Goal: Find contact information: Find contact information

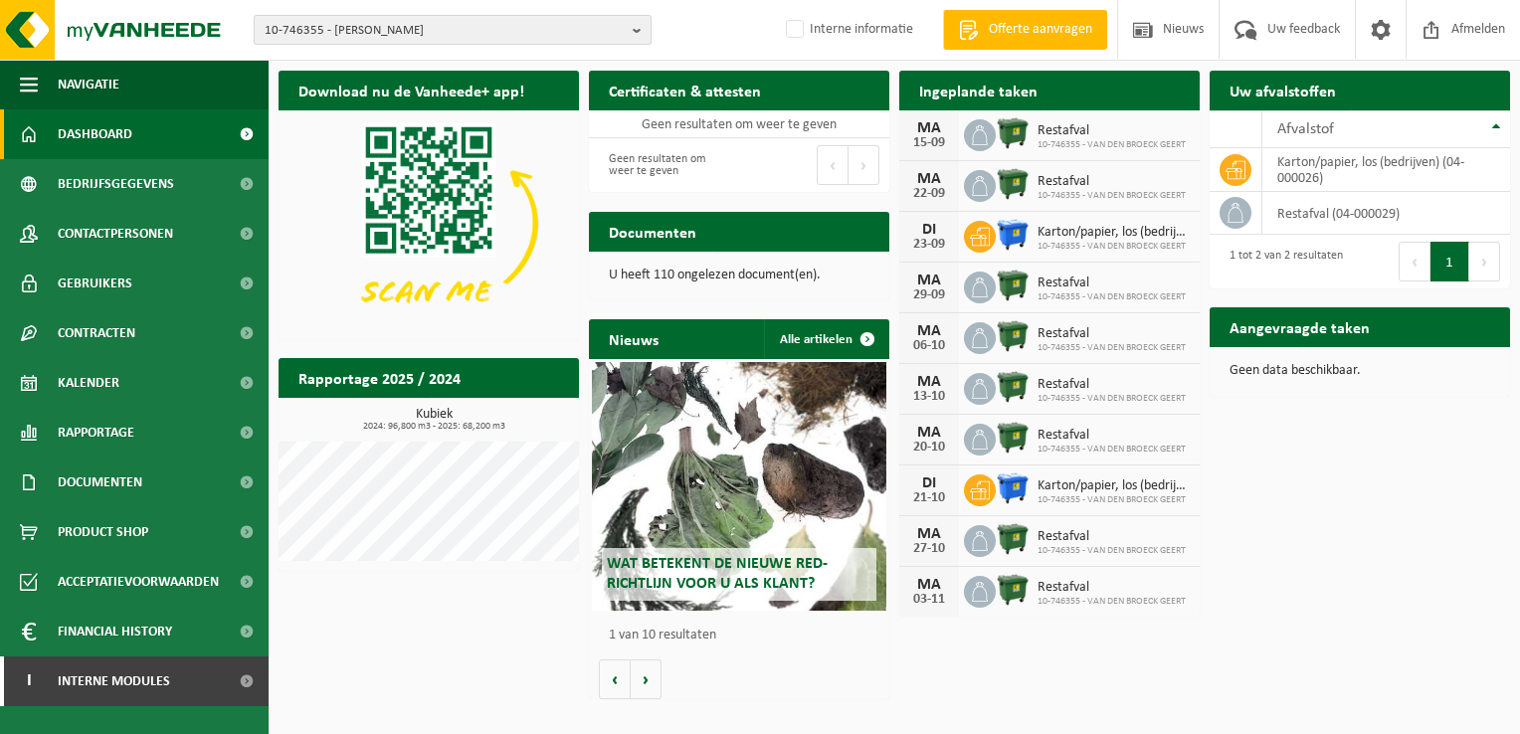
click at [636, 35] on b "button" at bounding box center [642, 30] width 18 height 28
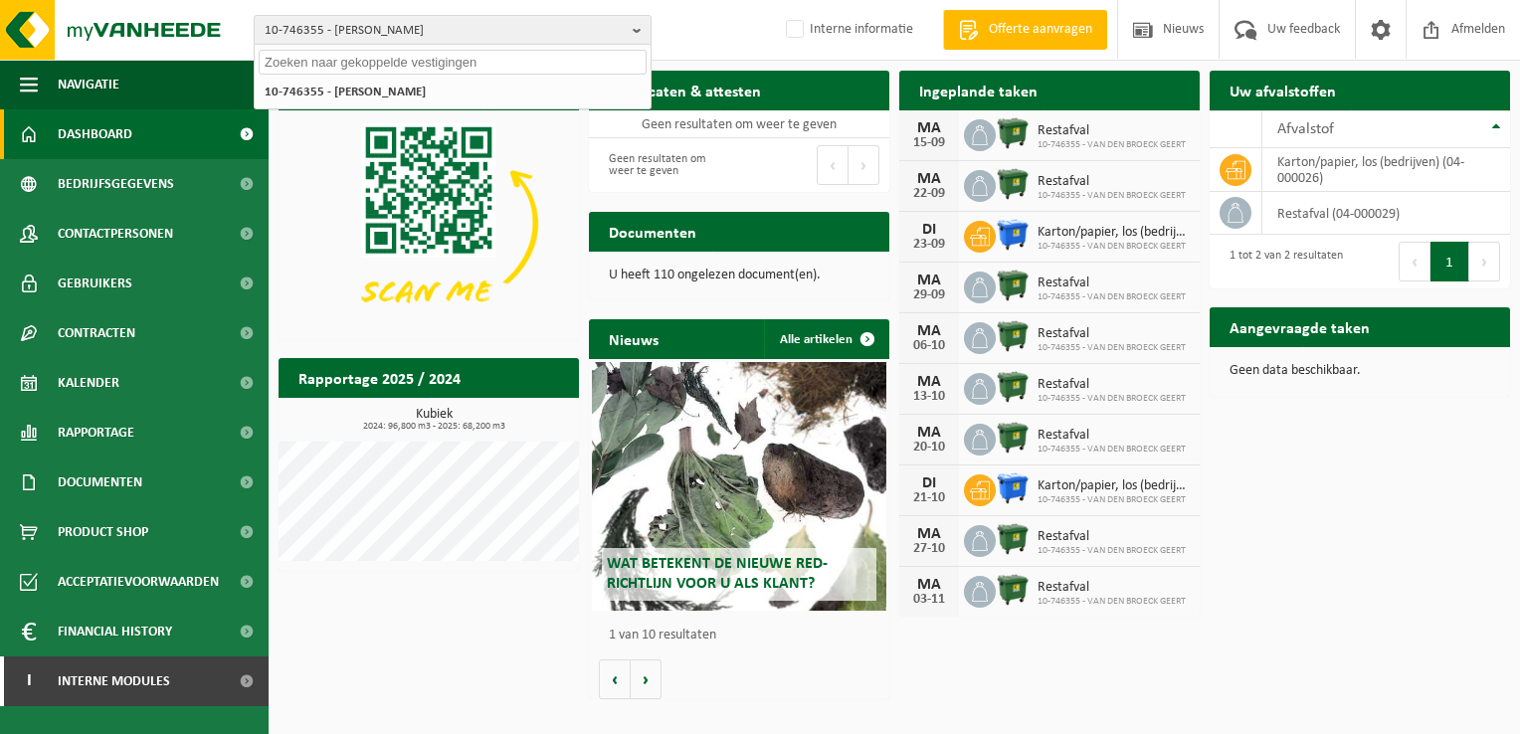
click at [358, 66] on input "text" at bounding box center [453, 62] width 388 height 25
paste input "01-081517"
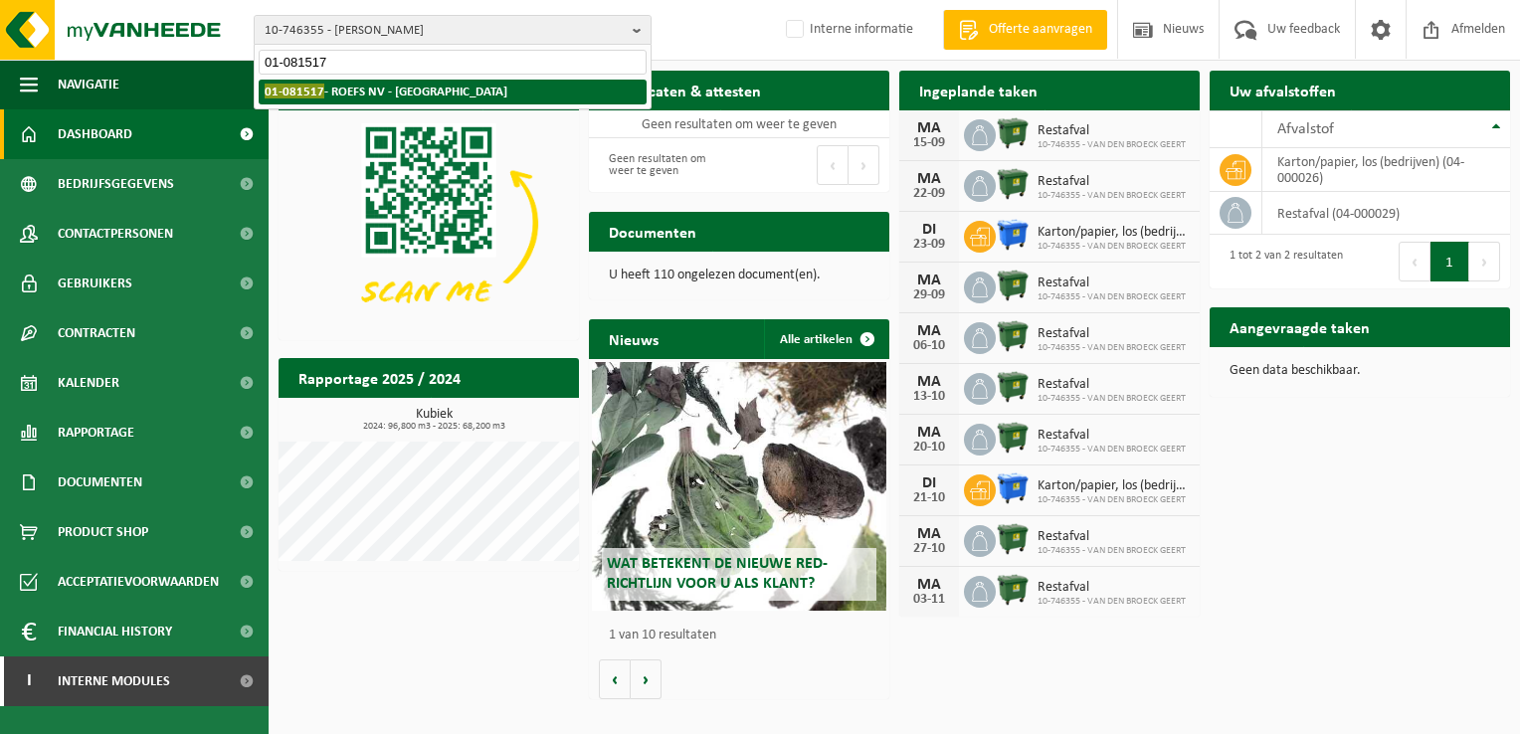
type input "01-081517"
click at [350, 90] on strong "01-081517 - ROEFS NV - ANTWERPEN" at bounding box center [386, 91] width 243 height 15
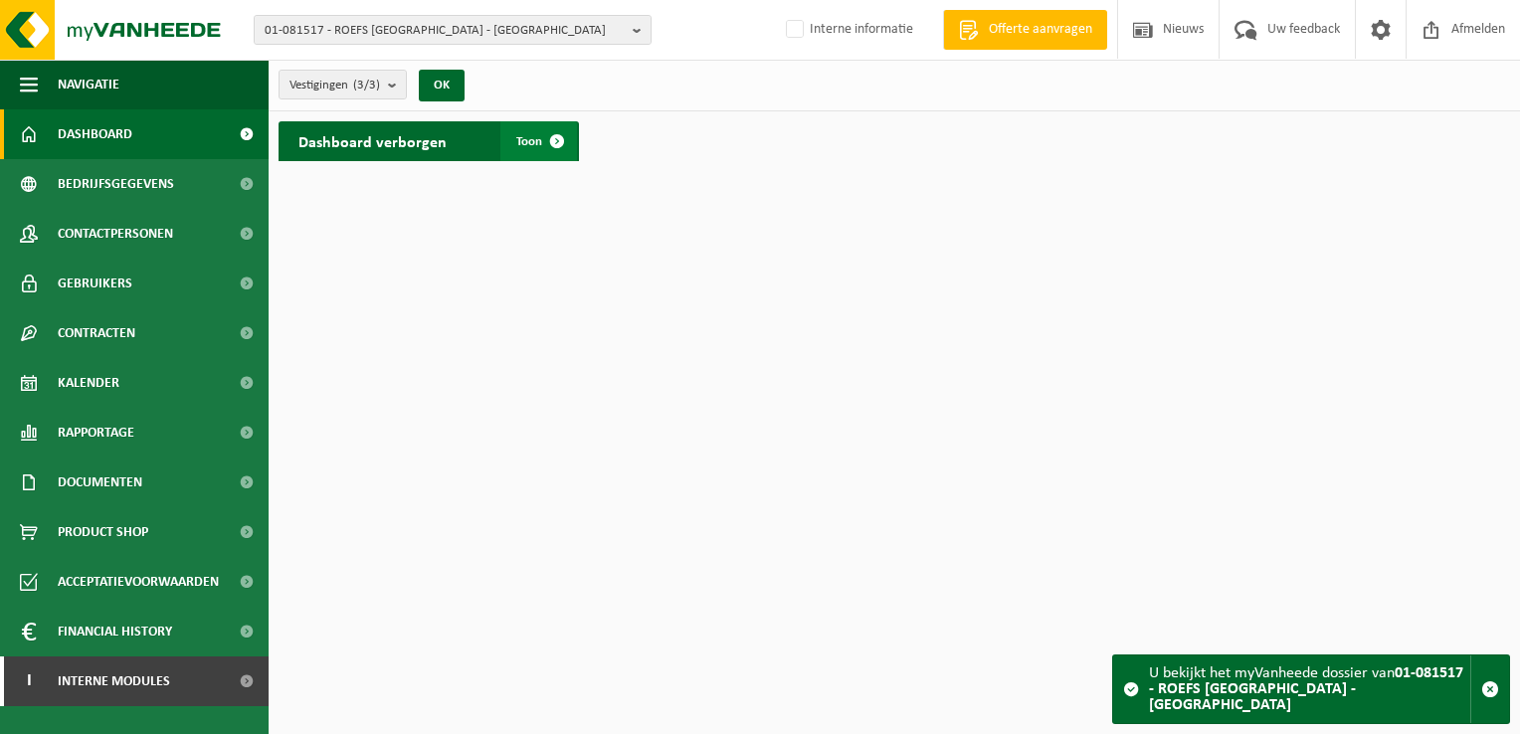
click at [553, 136] on span at bounding box center [557, 141] width 40 height 40
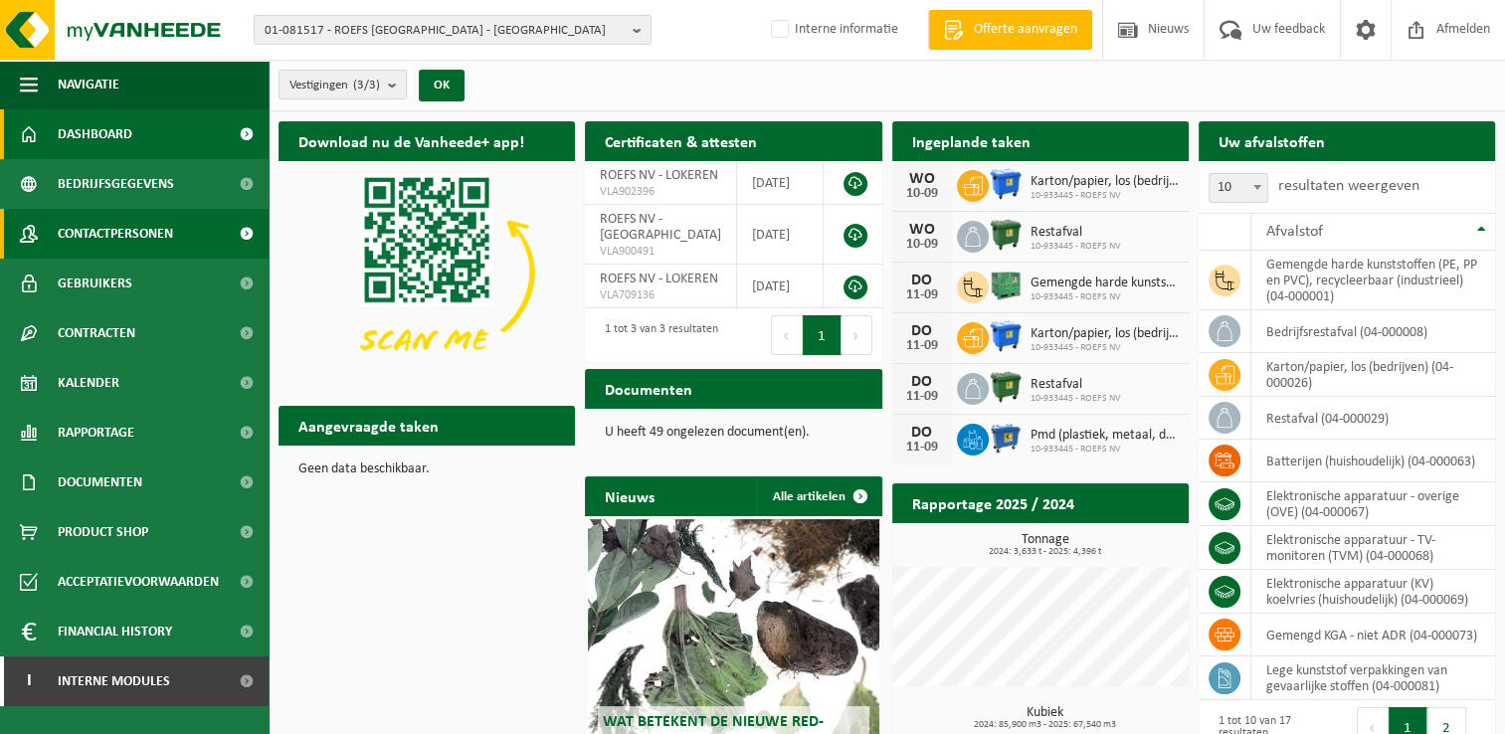
drag, startPoint x: 127, startPoint y: 232, endPoint x: 143, endPoint y: 232, distance: 15.9
click at [129, 232] on span "Contactpersonen" at bounding box center [115, 234] width 115 height 50
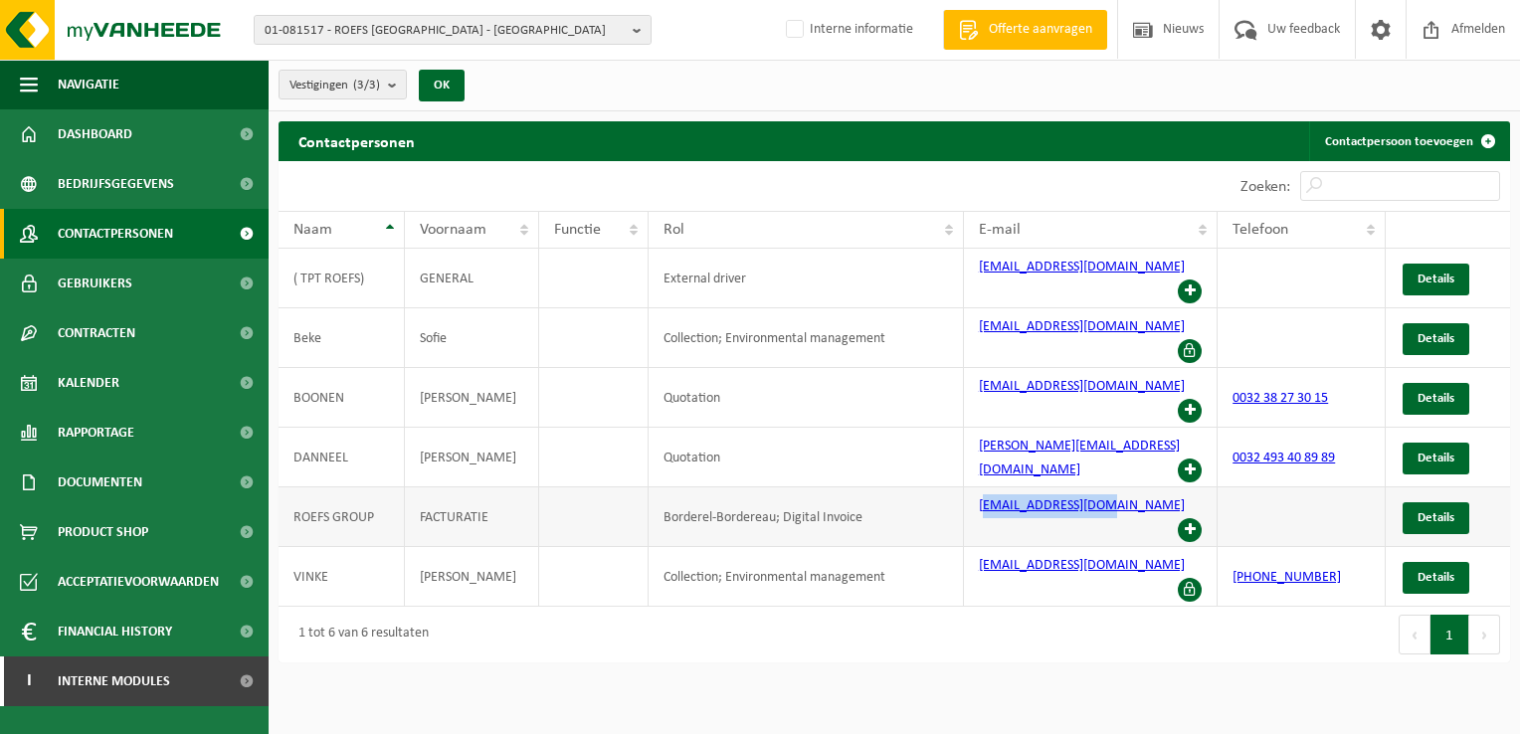
drag, startPoint x: 981, startPoint y: 424, endPoint x: 1098, endPoint y: 440, distance: 118.4
click at [1098, 487] on td "invoices@roefsnv.be" at bounding box center [1091, 517] width 254 height 60
copy link "nvoices@roefsnv.be"
drag, startPoint x: 637, startPoint y: 35, endPoint x: 570, endPoint y: 35, distance: 66.6
click at [637, 35] on b "button" at bounding box center [642, 30] width 18 height 28
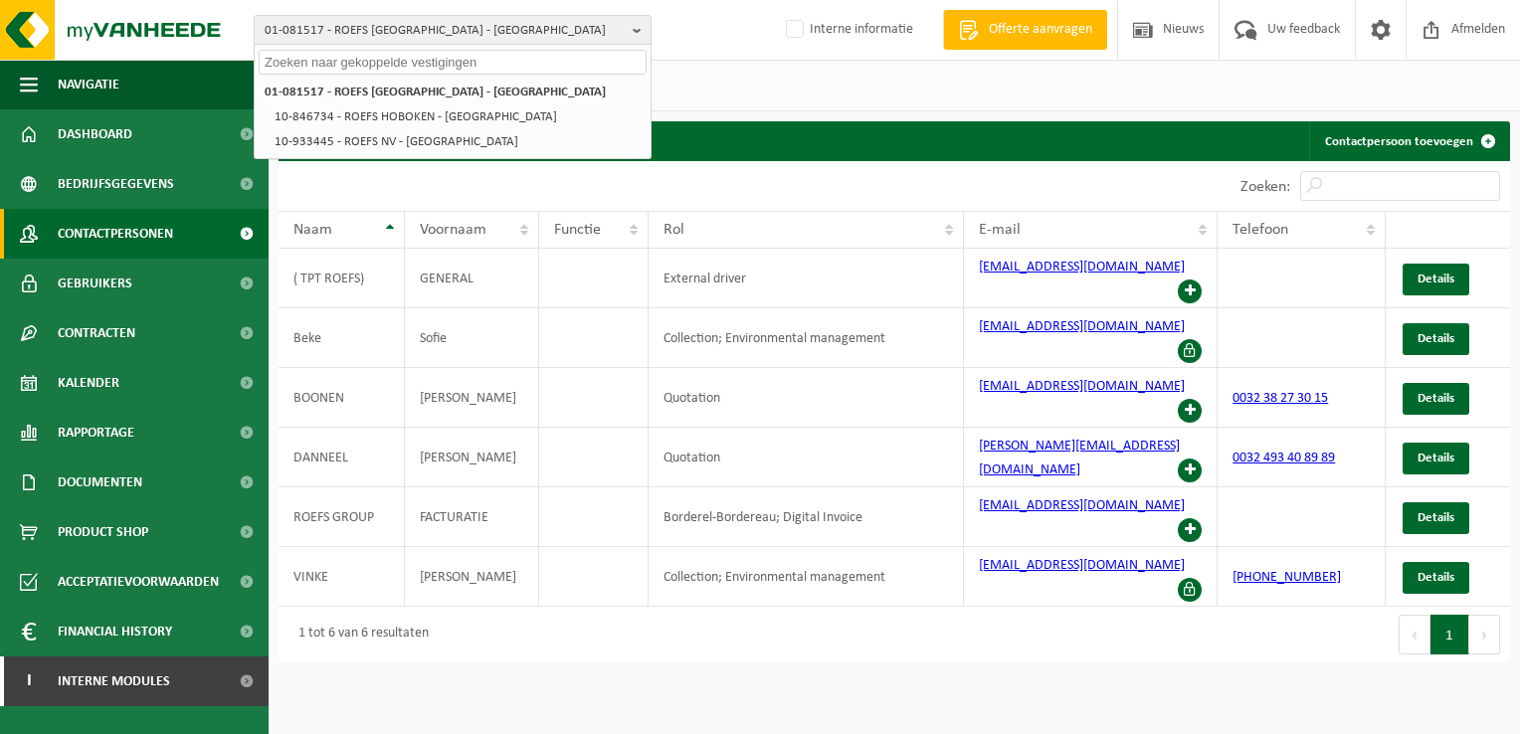
click at [354, 58] on input "text" at bounding box center [453, 62] width 388 height 25
paste input "10-950401"
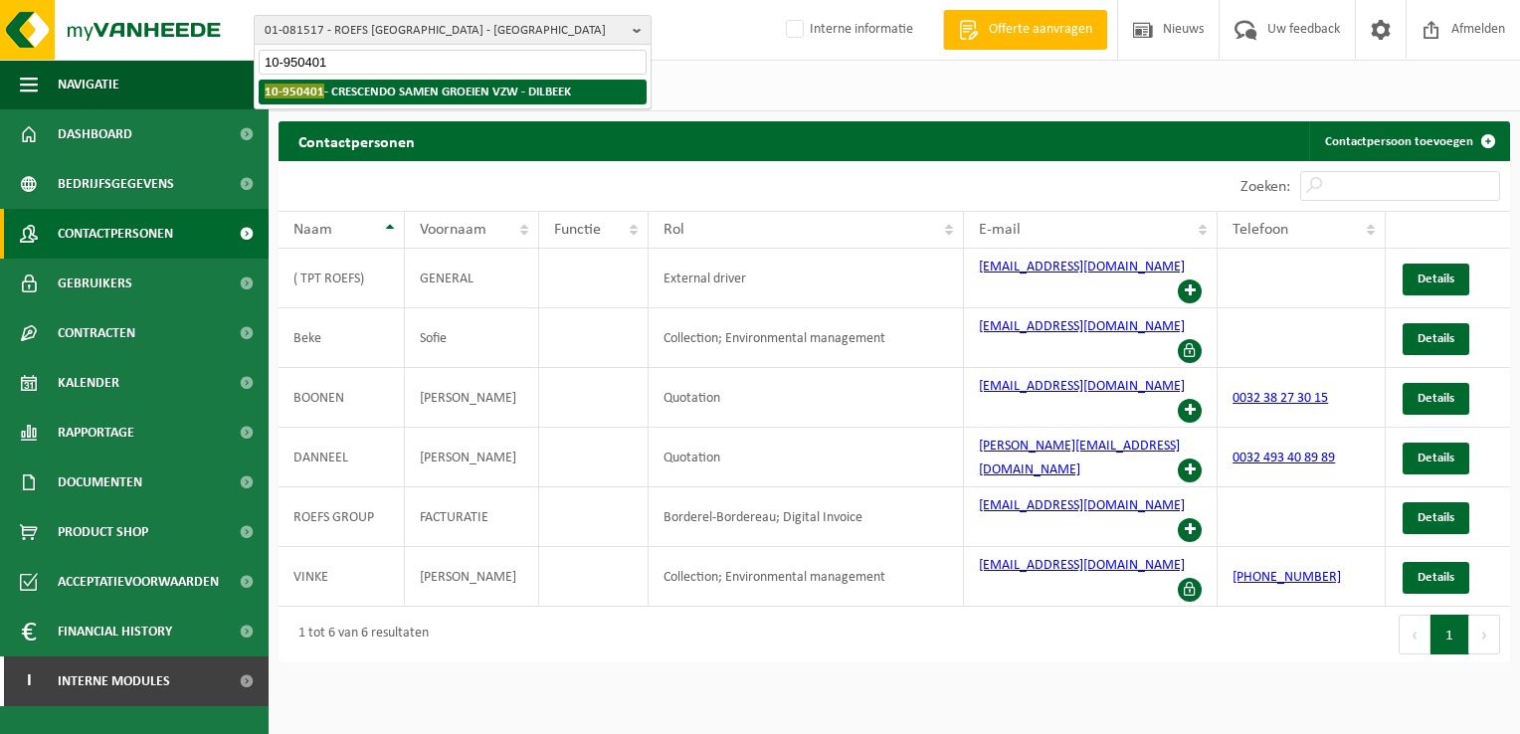
type input "10-950401"
click at [434, 92] on strong "10-950401 - CRESCENDO SAMEN GROEIEN VZW - DILBEEK" at bounding box center [418, 91] width 306 height 15
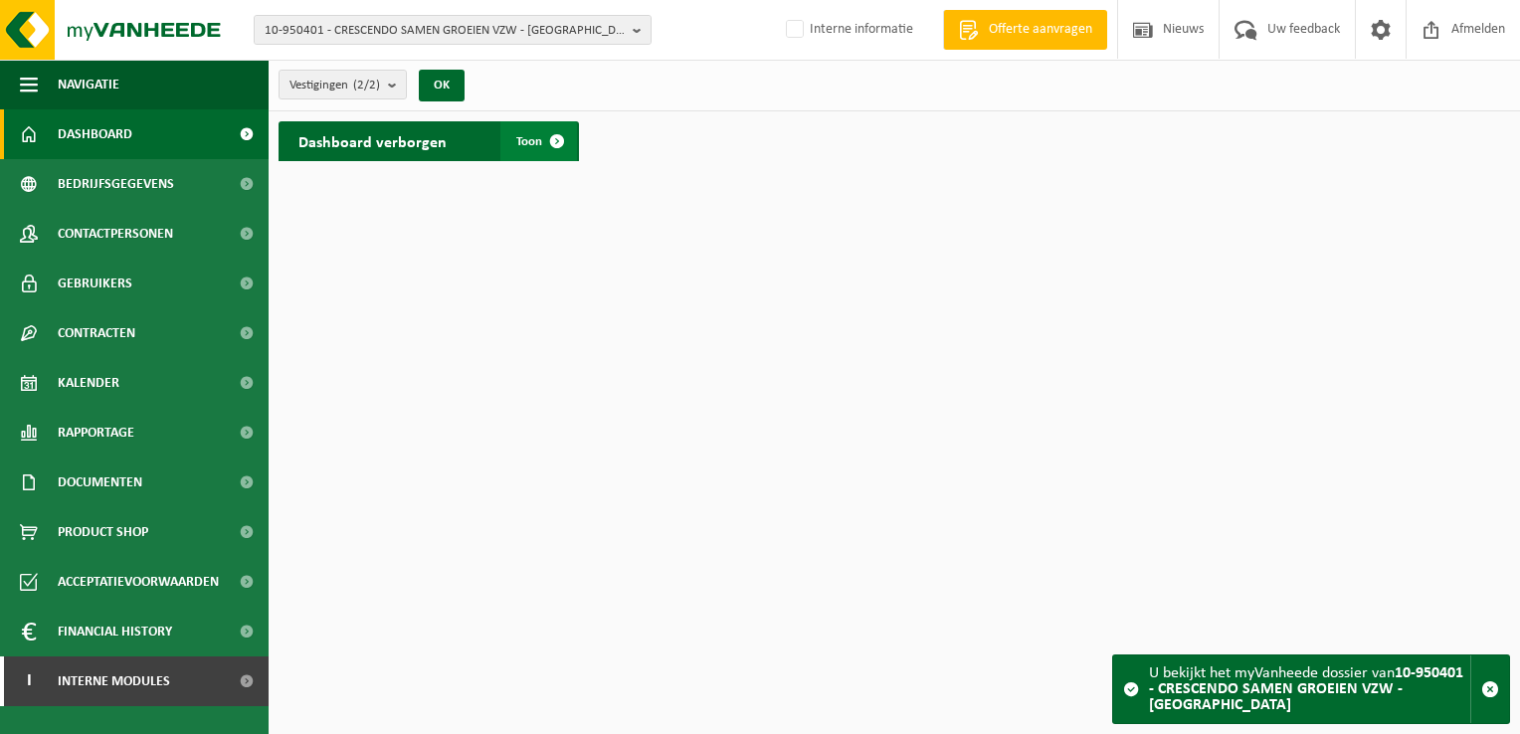
click at [565, 148] on span at bounding box center [557, 141] width 40 height 40
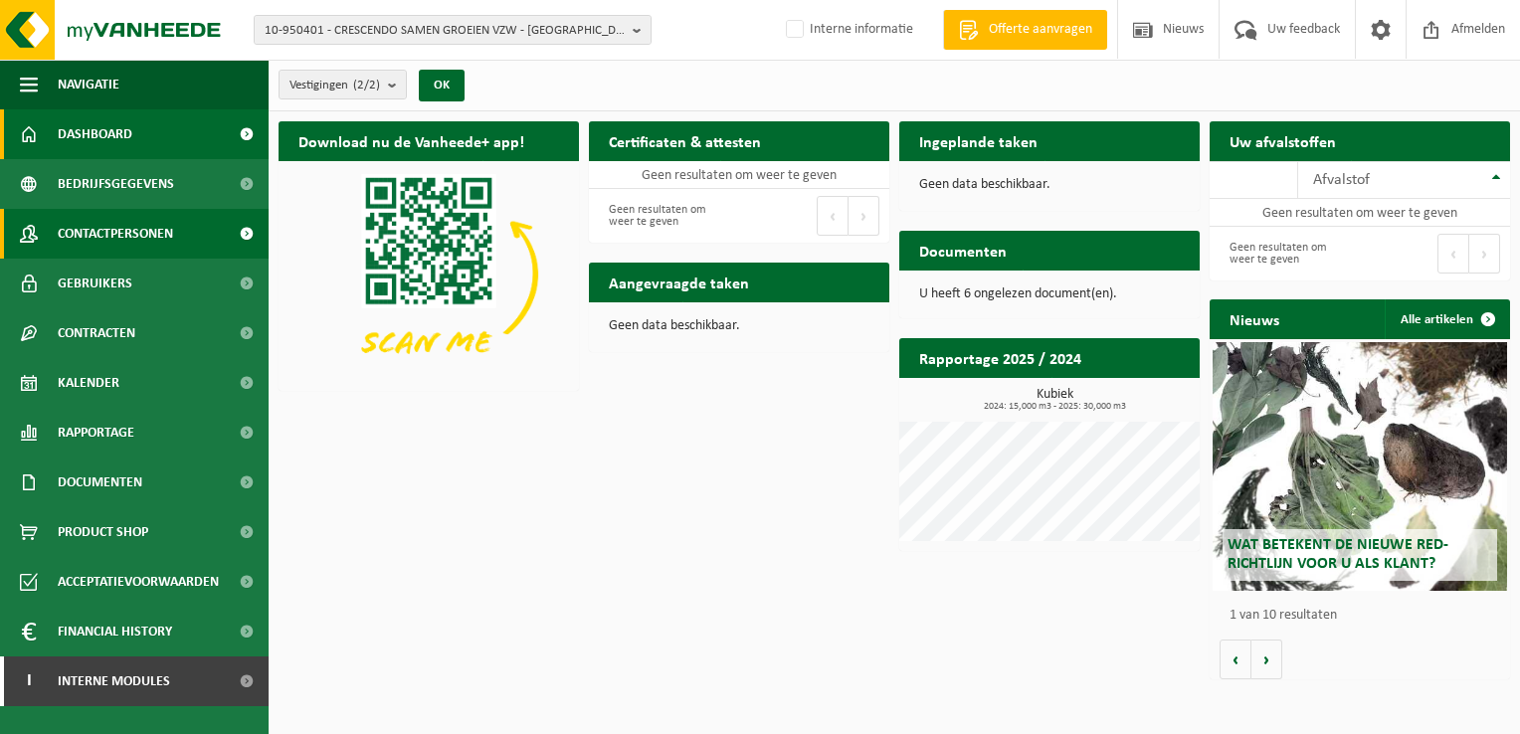
click at [160, 231] on span "Contactpersonen" at bounding box center [115, 234] width 115 height 50
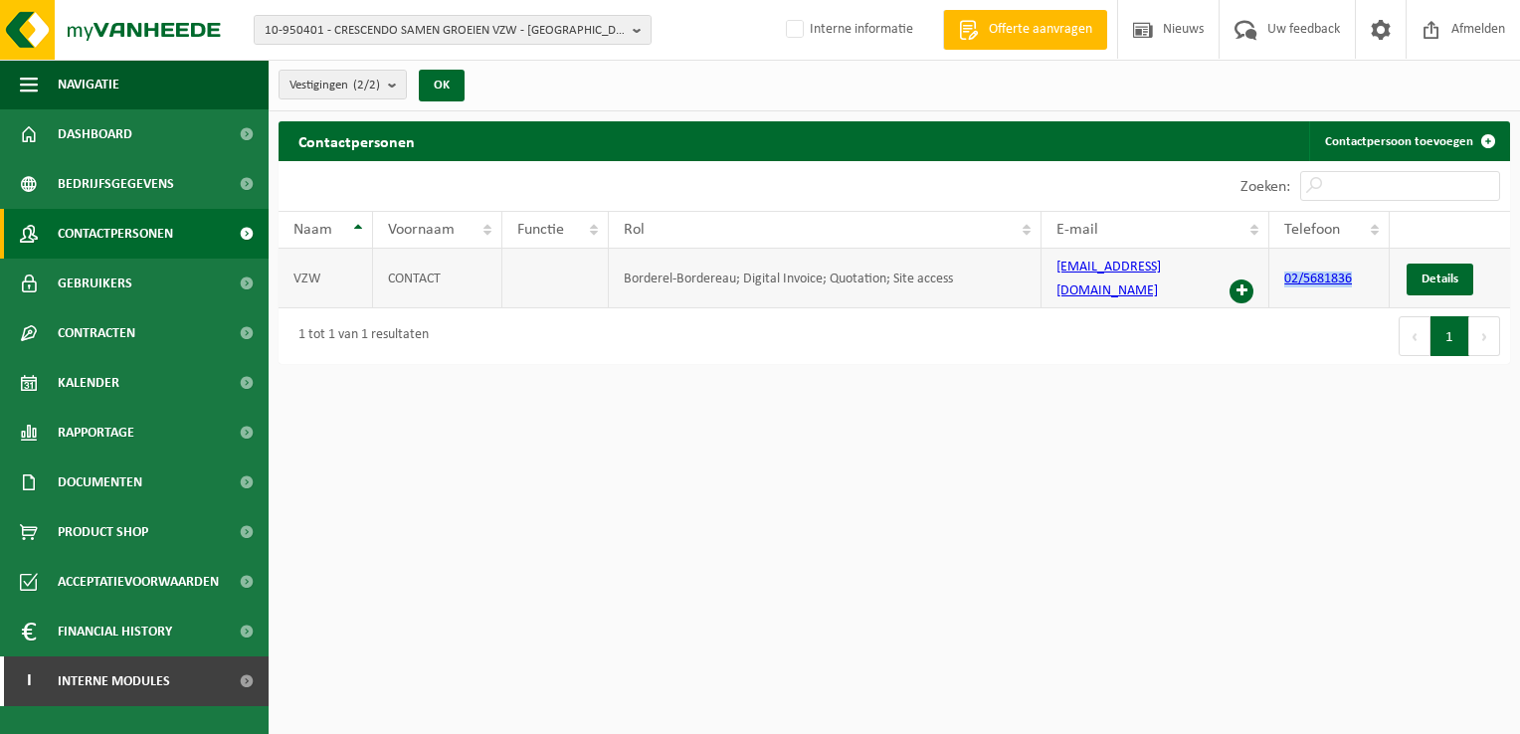
drag, startPoint x: 1273, startPoint y: 279, endPoint x: 1360, endPoint y: 281, distance: 86.6
click at [1360, 281] on td "02/5681836" at bounding box center [1328, 279] width 119 height 60
copy link "02/5681836"
